Goal: Book appointment/travel/reservation

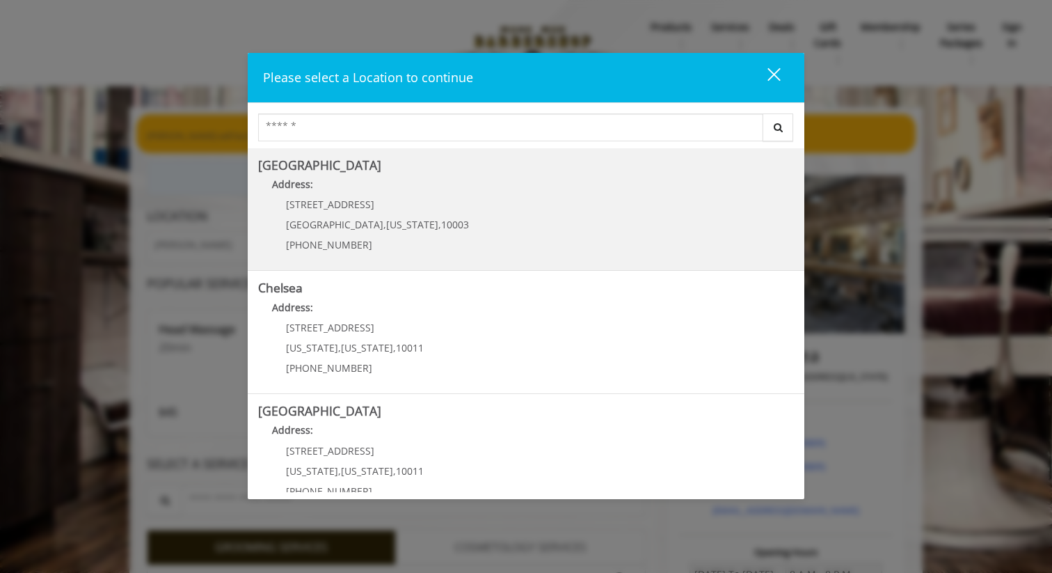
click at [517, 214] on Village "[GEOGRAPHIC_DATA] Address: [STREET_ADDRESS][US_STATE] (212) 598-1840" at bounding box center [526, 210] width 536 height 102
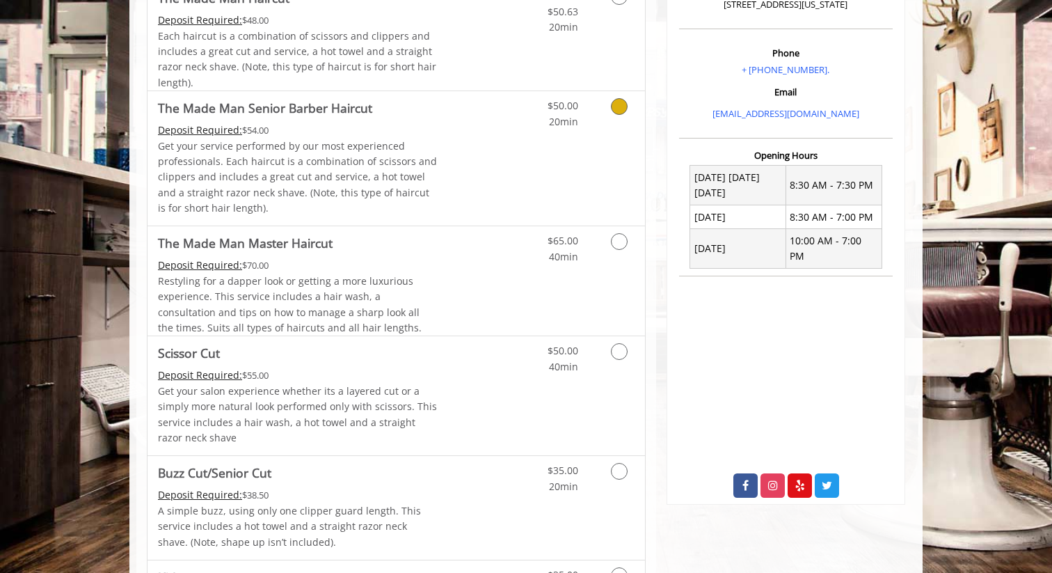
scroll to position [486, 0]
